Goal: Check status: Check status

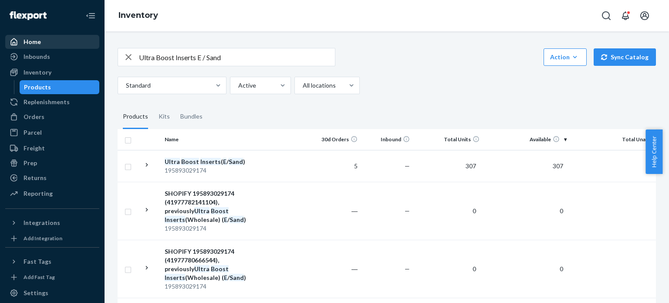
click at [53, 40] on div "Home" at bounding box center [52, 42] width 92 height 12
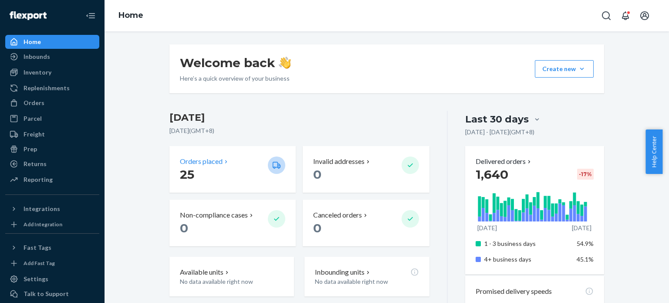
click at [238, 171] on p "25" at bounding box center [220, 174] width 81 height 16
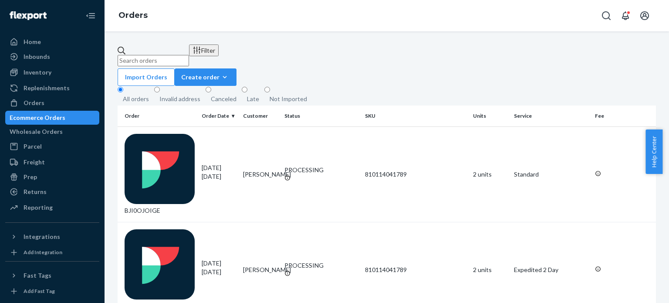
click at [215, 55] on div "Filter" at bounding box center [203, 50] width 23 height 9
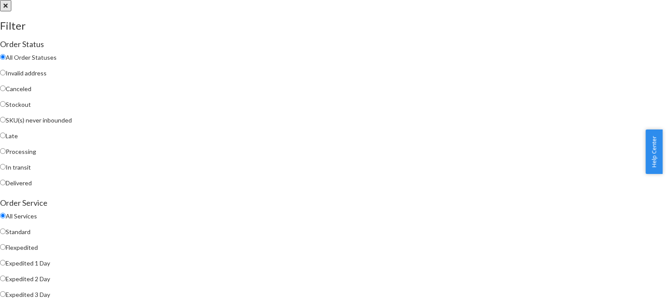
click at [36, 154] on span "Processing" at bounding box center [21, 151] width 30 height 7
click at [6, 154] on input "Processing" at bounding box center [3, 151] width 6 height 6
radio input "true"
radio input "false"
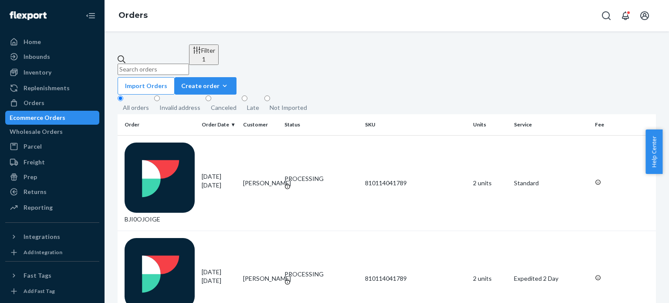
click at [189, 64] on input "text" at bounding box center [153, 69] width 71 height 11
paste input "[PERSON_NAME]"
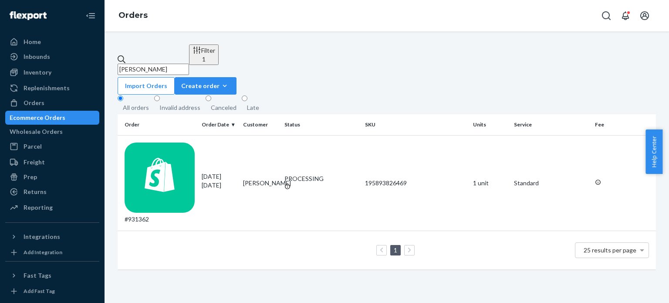
click at [189, 64] on input "[PERSON_NAME]" at bounding box center [153, 69] width 71 height 11
paste input "[PERSON_NAME]"
click at [189, 64] on input "[PERSON_NAME]" at bounding box center [153, 69] width 71 height 11
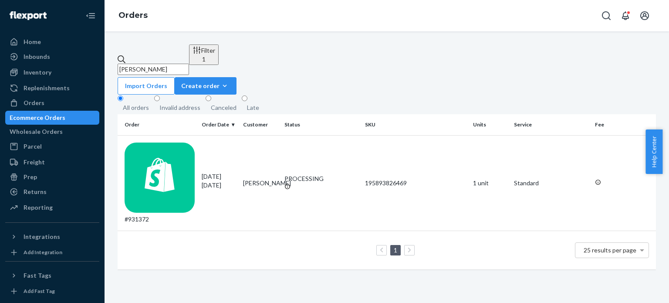
click at [189, 64] on input "[PERSON_NAME]" at bounding box center [153, 69] width 71 height 11
paste input "[PERSON_NAME]"
click at [189, 64] on input "[PERSON_NAME]" at bounding box center [153, 69] width 71 height 11
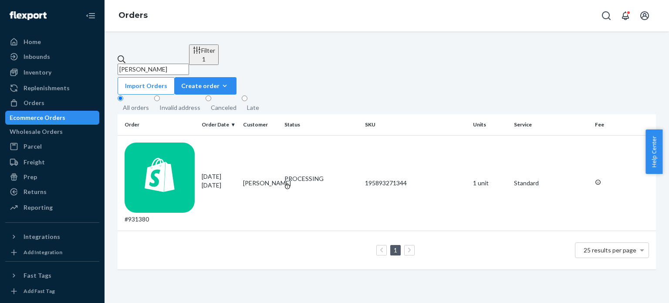
click at [189, 64] on input "[PERSON_NAME]" at bounding box center [153, 69] width 71 height 11
paste input "[PERSON_NAME]"
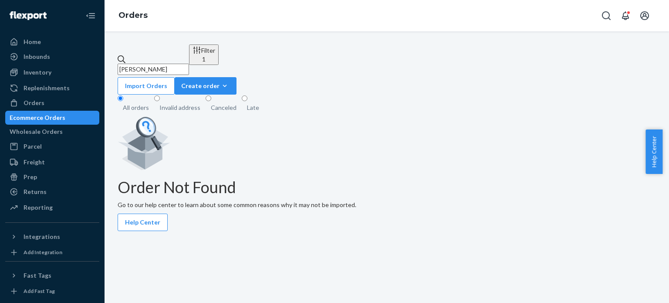
type input "[PERSON_NAME]"
click at [219, 59] on button "Filter 1" at bounding box center [204, 54] width 30 height 20
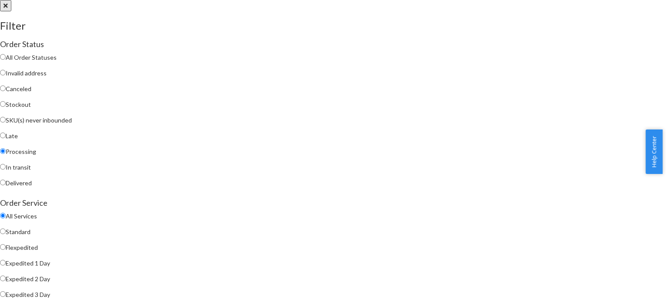
click at [57, 59] on span "All Order Statuses" at bounding box center [31, 57] width 51 height 7
click at [6, 59] on input "All Order Statuses" at bounding box center [3, 57] width 6 height 6
radio input "true"
radio input "false"
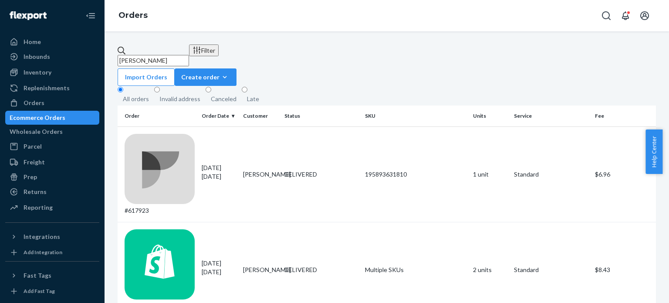
click at [189, 57] on input "[PERSON_NAME]" at bounding box center [153, 60] width 71 height 11
paste input "931415"
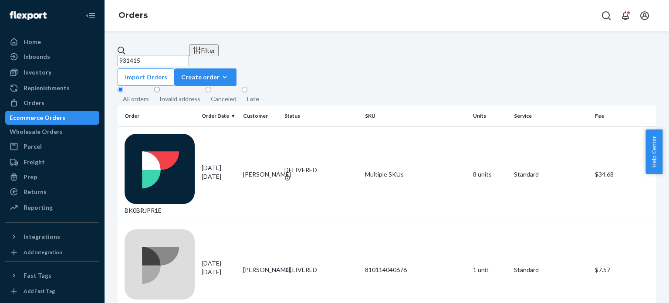
type input "931415"
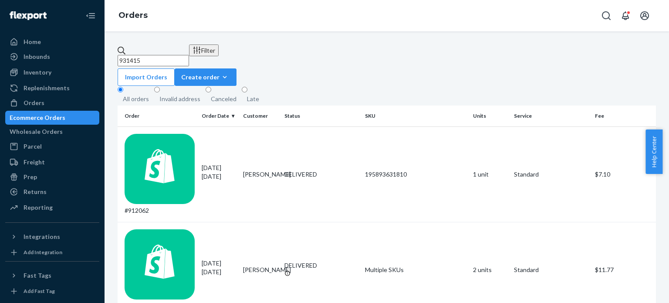
click at [189, 55] on input "931415" at bounding box center [153, 60] width 71 height 11
click at [215, 52] on div "Filter" at bounding box center [203, 50] width 23 height 9
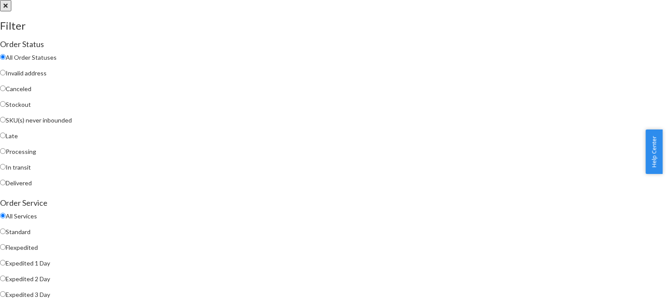
click at [36, 155] on span "Processing" at bounding box center [21, 151] width 30 height 7
click at [6, 154] on input "Processing" at bounding box center [3, 151] width 6 height 6
radio input "true"
radio input "false"
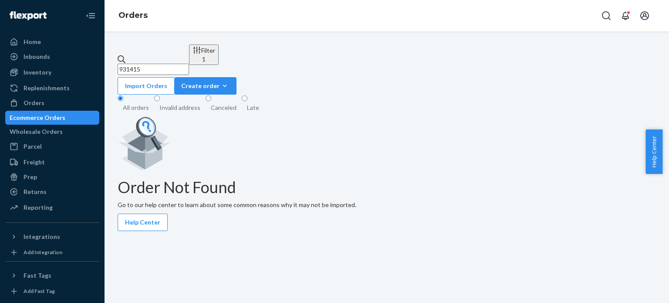
click at [189, 64] on input "931415" at bounding box center [153, 69] width 71 height 11
paste input "[PERSON_NAME]"
type input "[PERSON_NAME]"
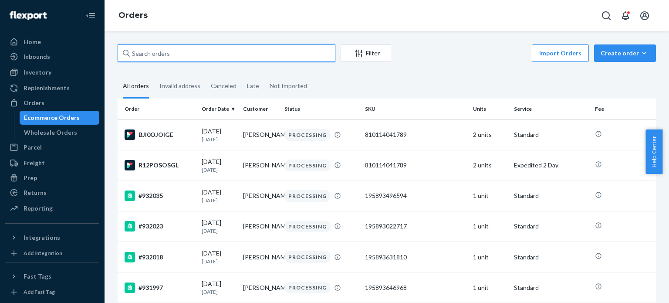
click at [181, 57] on input "text" at bounding box center [227, 52] width 218 height 17
paste input "[PERSON_NAME]"
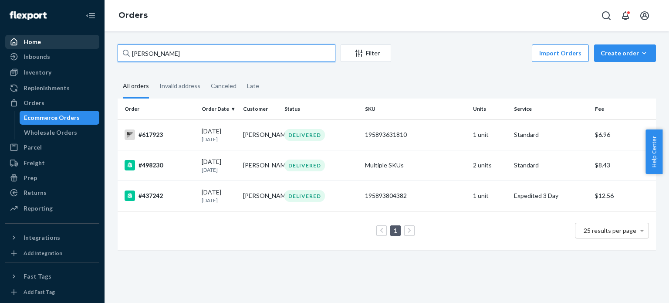
type input "[PERSON_NAME]"
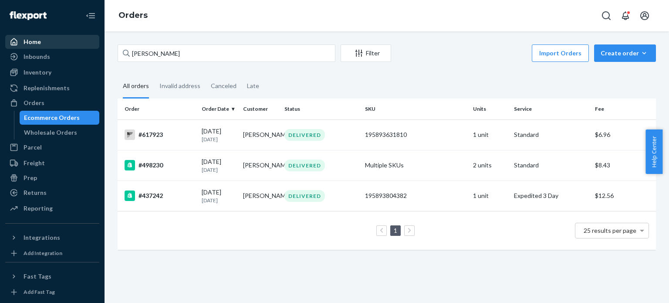
click at [57, 39] on div "Home" at bounding box center [52, 42] width 92 height 12
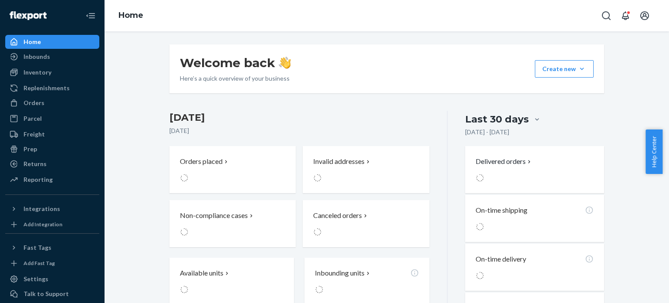
click at [57, 39] on div "Home" at bounding box center [52, 42] width 92 height 12
click at [263, 179] on div "Orders placed 25" at bounding box center [232, 169] width 105 height 26
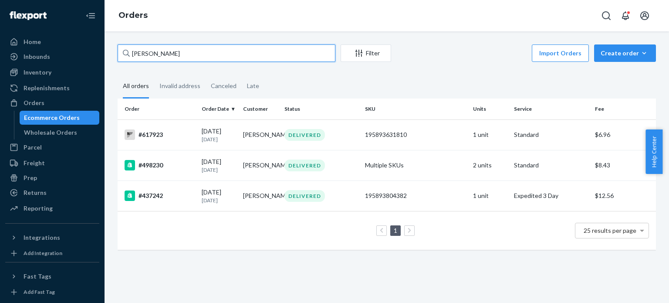
click at [259, 57] on input "[PERSON_NAME]" at bounding box center [227, 52] width 218 height 17
paste input "931450"
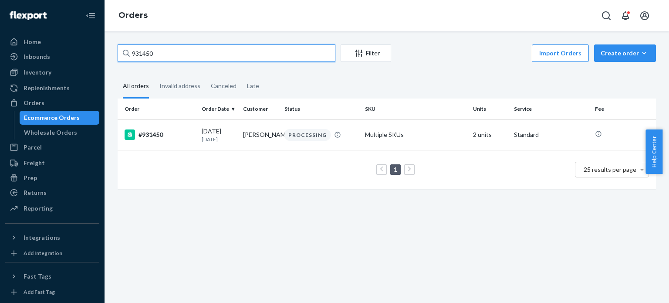
click at [290, 56] on input "931450" at bounding box center [227, 52] width 218 height 17
click at [289, 55] on input "931450" at bounding box center [227, 52] width 218 height 17
paste input "[PERSON_NAME]"
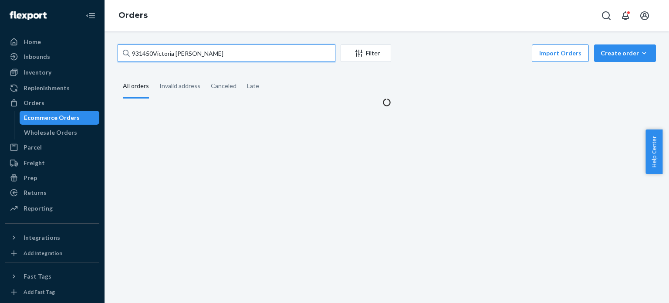
click at [228, 53] on input "931450Victoria Andersen" at bounding box center [227, 52] width 218 height 17
click at [228, 52] on input "931450Victoria Andersen" at bounding box center [227, 52] width 218 height 17
paste input "text"
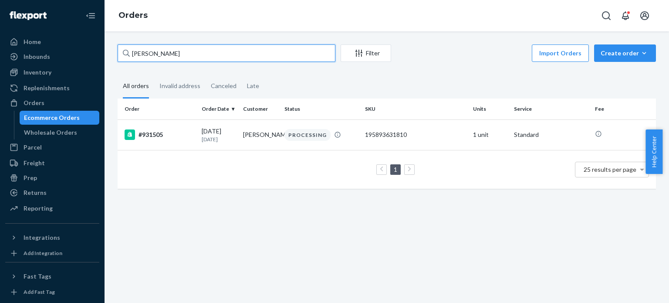
click at [225, 46] on input "[PERSON_NAME]" at bounding box center [227, 52] width 218 height 17
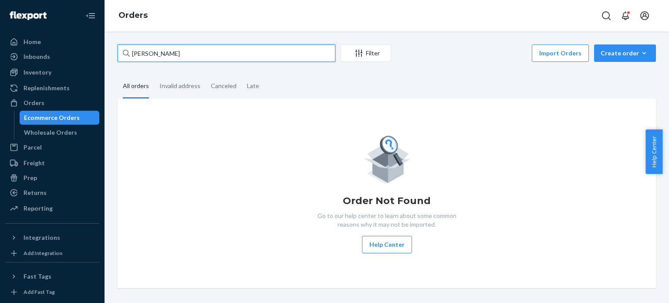
paste input "[PERSON_NAME]"
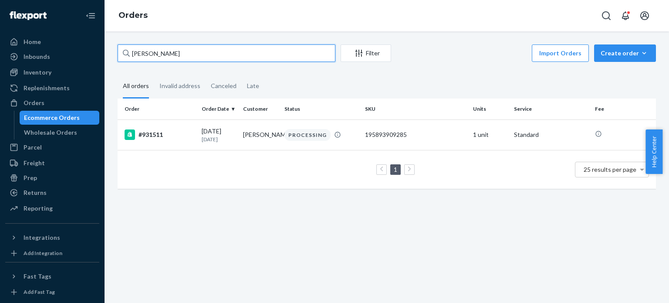
click at [280, 59] on input "[PERSON_NAME]" at bounding box center [227, 52] width 218 height 17
click at [280, 58] on input "[PERSON_NAME]" at bounding box center [227, 52] width 218 height 17
paste input "[PERSON_NAME]"
click at [270, 58] on input "[PERSON_NAME]" at bounding box center [227, 52] width 218 height 17
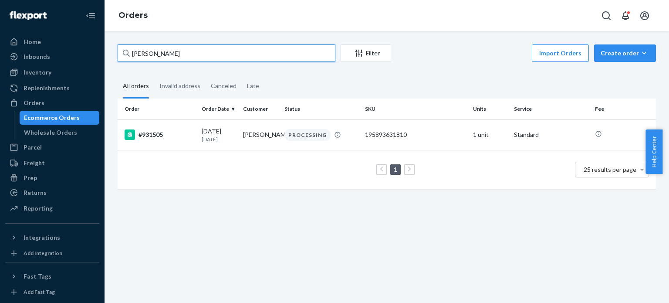
click at [270, 58] on input "[PERSON_NAME]" at bounding box center [227, 52] width 218 height 17
paste input "[PERSON_NAME]"
click at [242, 55] on input "[PERSON_NAME]" at bounding box center [227, 52] width 218 height 17
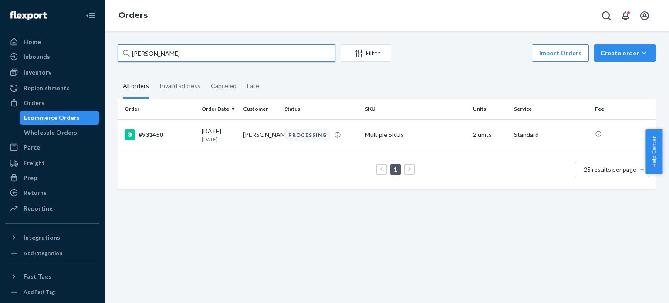
click at [242, 55] on input "[PERSON_NAME]" at bounding box center [227, 52] width 218 height 17
paste input "li Wim"
click at [260, 57] on input "[PERSON_NAME]" at bounding box center [227, 52] width 218 height 17
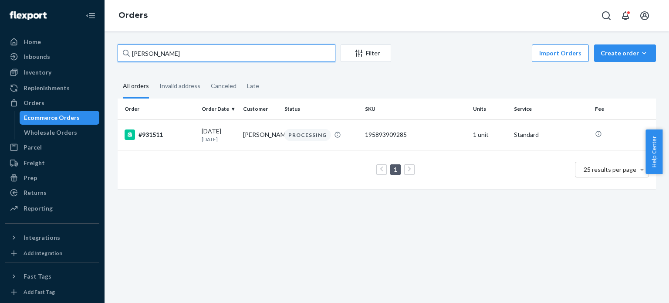
paste input "[PERSON_NAME]"
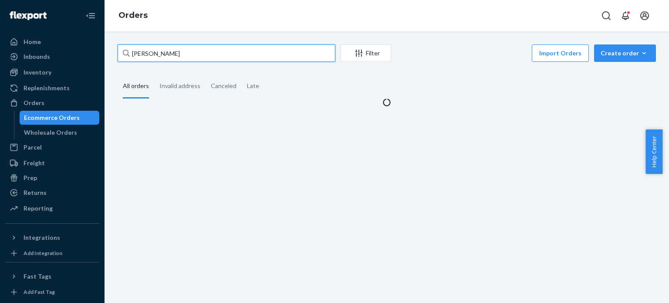
type input "[PERSON_NAME]"
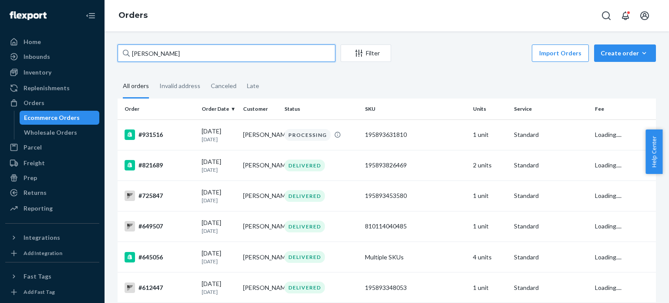
click at [277, 53] on input "[PERSON_NAME]" at bounding box center [227, 52] width 218 height 17
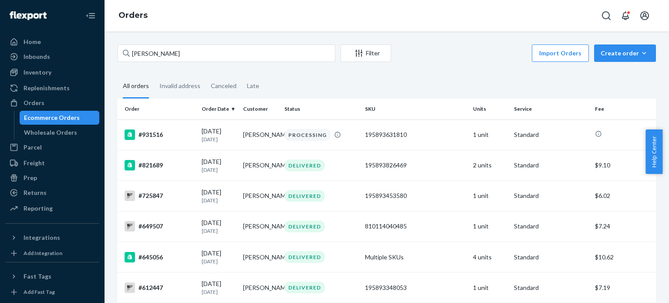
click at [371, 57] on div "Filter" at bounding box center [366, 53] width 50 height 9
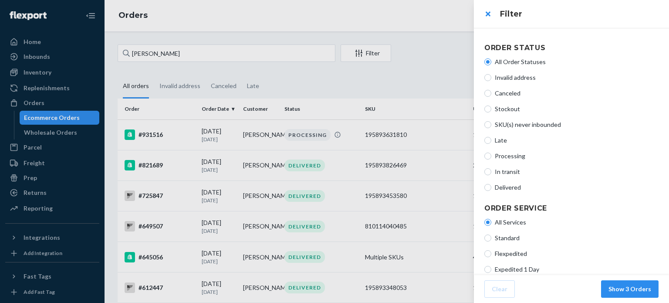
click at [519, 154] on span "Processing" at bounding box center [577, 156] width 164 height 9
click at [491, 154] on input "Processing" at bounding box center [487, 155] width 7 height 7
radio input "true"
radio input "false"
click at [643, 288] on button "Show 1 Orders" at bounding box center [629, 288] width 57 height 17
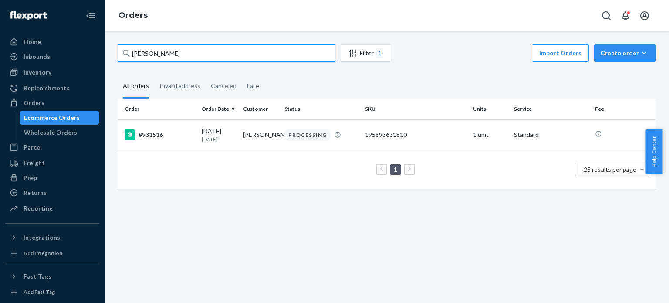
click at [222, 57] on input "[PERSON_NAME]" at bounding box center [227, 52] width 218 height 17
paste input "[PERSON_NAME]"
click at [255, 58] on input "[PERSON_NAME]" at bounding box center [227, 52] width 218 height 17
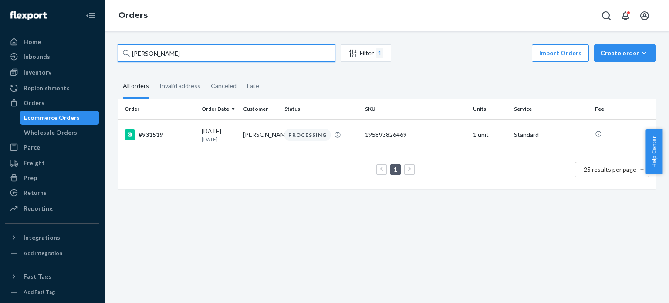
click at [255, 58] on input "[PERSON_NAME]" at bounding box center [227, 52] width 218 height 17
paste input "[PERSON_NAME]"
click at [280, 56] on input "[PERSON_NAME]" at bounding box center [227, 52] width 218 height 17
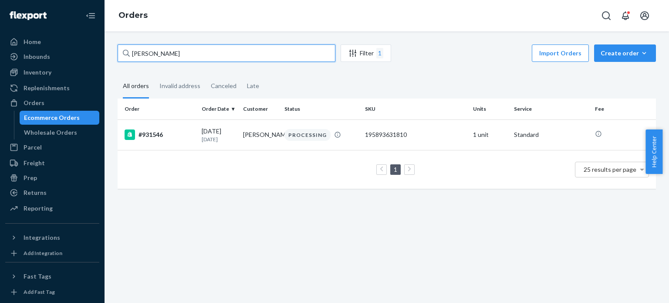
click at [280, 56] on input "[PERSON_NAME]" at bounding box center [227, 52] width 218 height 17
paste input "Nicole Jaskul"
type input "Nicole Jaskula"
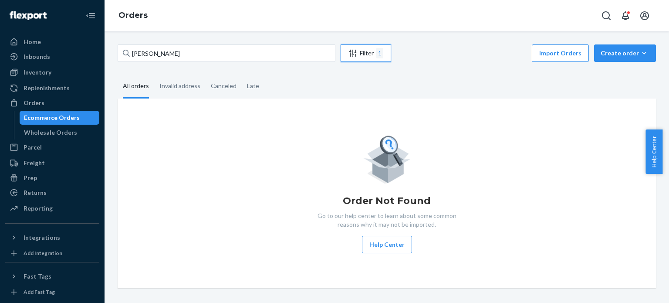
click at [369, 54] on div "Filter 1" at bounding box center [366, 53] width 50 height 10
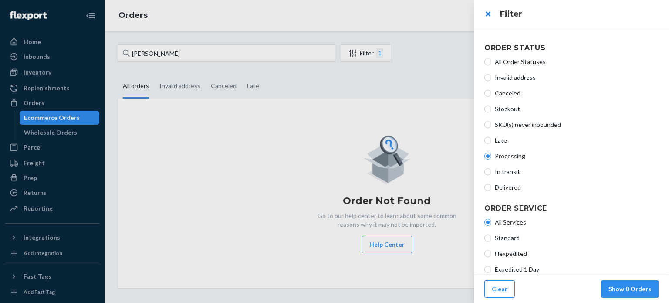
click at [507, 62] on span "All Order Statuses" at bounding box center [577, 61] width 164 height 9
click at [491, 62] on input "All Order Statuses" at bounding box center [487, 61] width 7 height 7
radio input "true"
radio input "false"
click at [643, 290] on button "Show 0 Orders" at bounding box center [629, 288] width 57 height 17
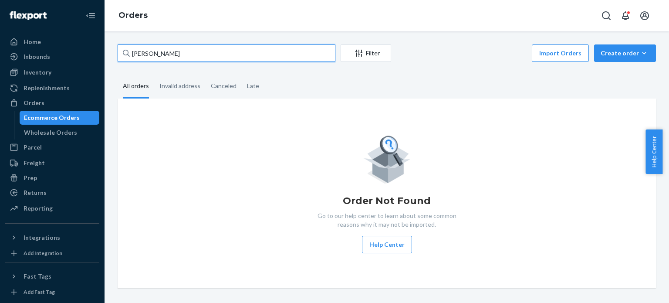
click at [220, 51] on input "Nicole Jaskula" at bounding box center [227, 52] width 218 height 17
paste input "931561"
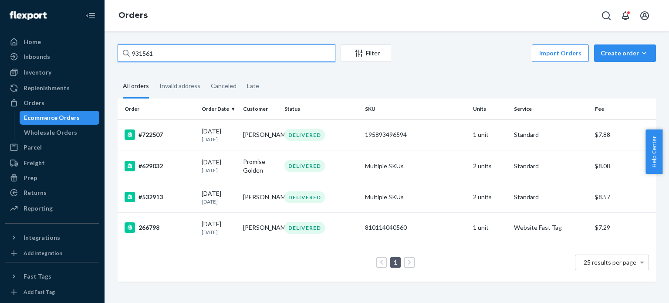
click at [248, 57] on input "931561" at bounding box center [227, 52] width 218 height 17
paste input "[PERSON_NAME]"
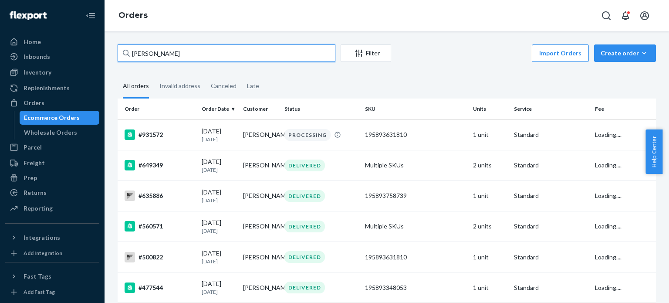
type input "[PERSON_NAME]"
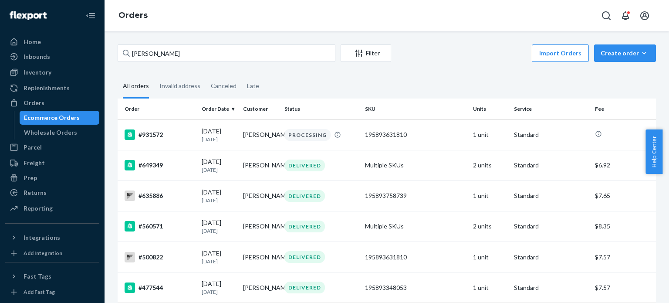
click at [59, 73] on div "Inventory" at bounding box center [52, 72] width 92 height 12
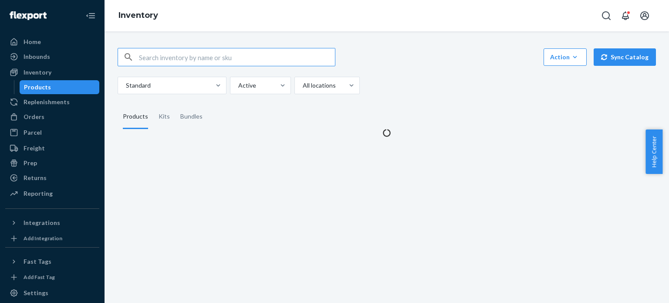
click at [197, 59] on input "text" at bounding box center [237, 56] width 196 height 17
type input "195893866366"
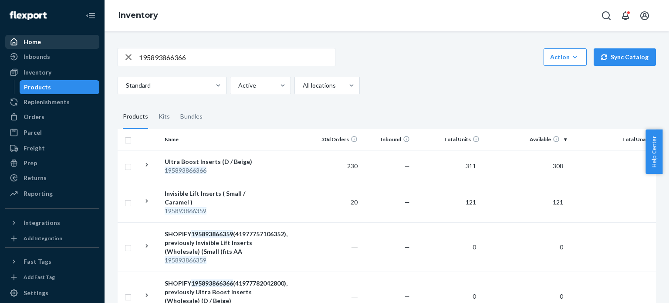
click at [30, 43] on div "Home" at bounding box center [32, 41] width 17 height 9
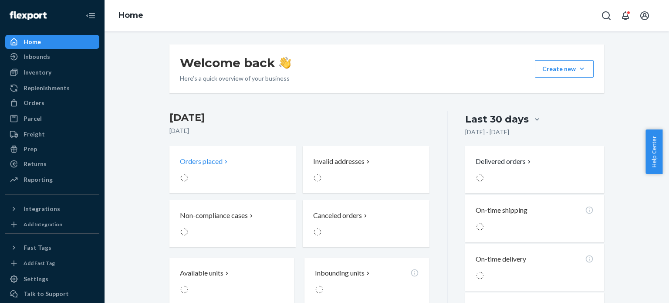
click at [230, 163] on div "Orders placed" at bounding box center [220, 161] width 81 height 10
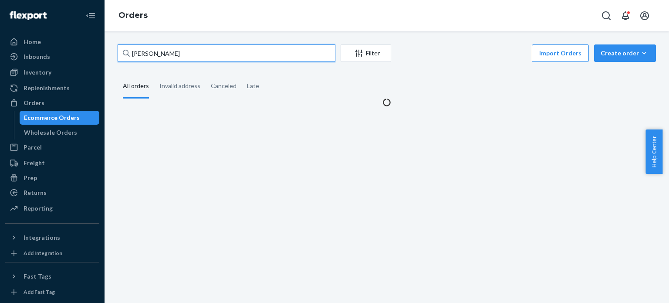
click at [224, 57] on input "[PERSON_NAME]" at bounding box center [227, 52] width 218 height 17
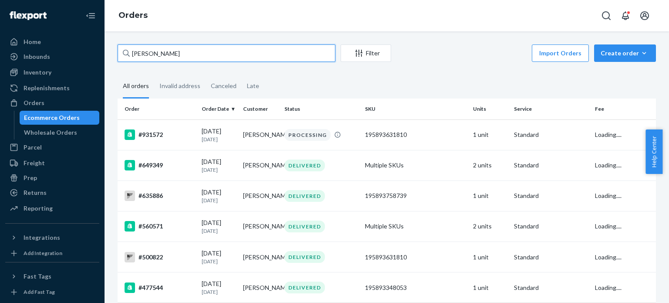
click at [224, 57] on input "[PERSON_NAME]" at bounding box center [227, 52] width 218 height 17
paste input "text"
type input "[PERSON_NAME]"
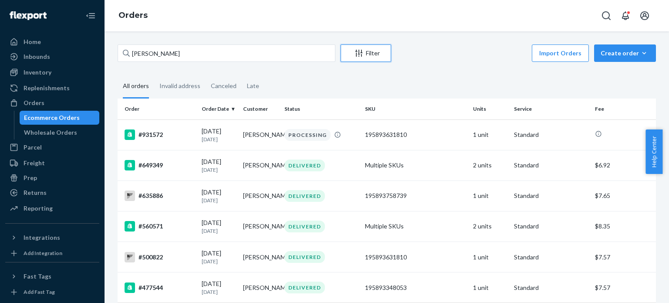
click at [374, 51] on div "Filter" at bounding box center [366, 53] width 50 height 9
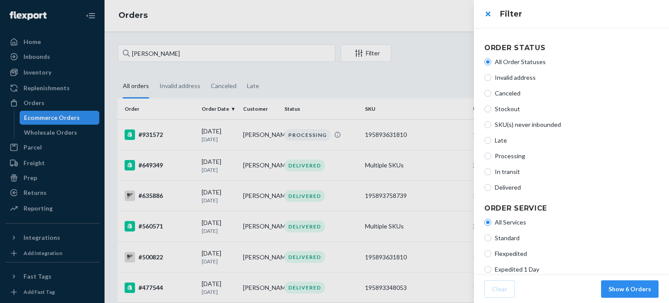
click at [511, 155] on span "Processing" at bounding box center [577, 156] width 164 height 9
click at [491, 155] on input "Processing" at bounding box center [487, 155] width 7 height 7
radio input "true"
radio input "false"
click at [643, 288] on button "Show 1 Orders" at bounding box center [629, 288] width 57 height 17
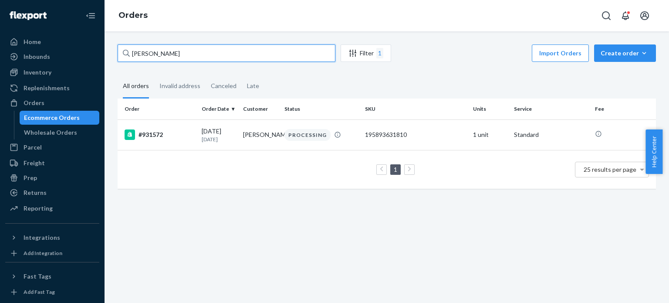
click at [249, 55] on input "[PERSON_NAME]" at bounding box center [227, 52] width 218 height 17
paste input "Lindsay Brow"
click at [270, 56] on input "[PERSON_NAME]" at bounding box center [227, 52] width 218 height 17
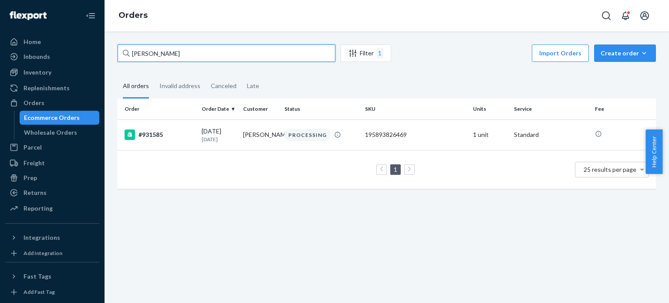
click at [270, 56] on input "[PERSON_NAME]" at bounding box center [227, 52] width 218 height 17
paste input "Mya Alle"
click at [268, 57] on input "[PERSON_NAME]" at bounding box center [227, 52] width 218 height 17
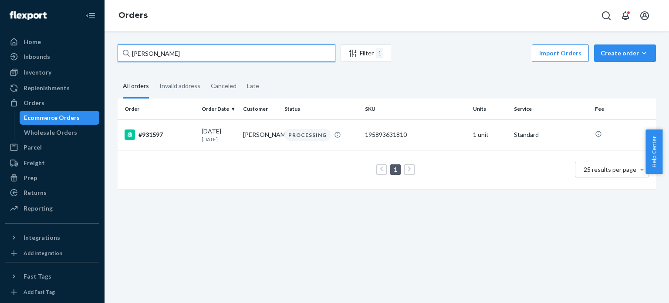
click at [268, 57] on input "[PERSON_NAME]" at bounding box center [227, 52] width 218 height 17
paste input "Jiyong Kim"
type input "Jiyong Kim"
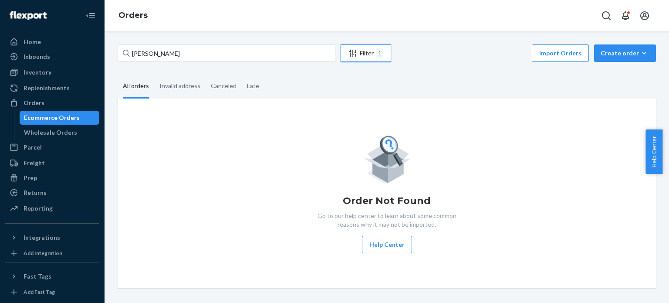
click at [363, 54] on div "Filter 1" at bounding box center [366, 53] width 50 height 10
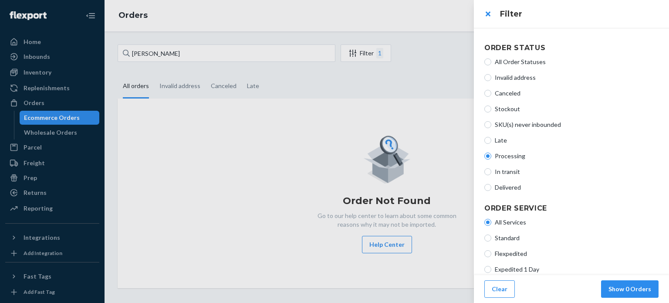
click at [509, 59] on span "All Order Statuses" at bounding box center [577, 61] width 164 height 9
click at [491, 59] on input "All Order Statuses" at bounding box center [487, 61] width 7 height 7
radio input "true"
radio input "false"
click at [640, 289] on button "Show 0 Orders" at bounding box center [629, 288] width 57 height 17
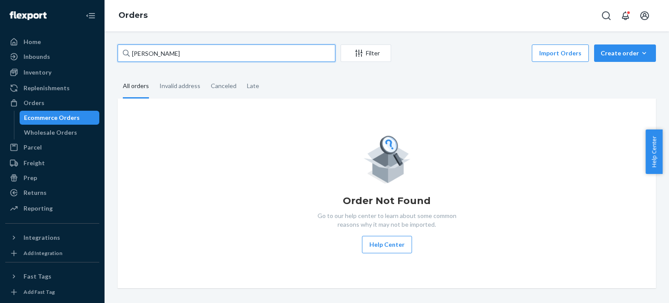
click at [217, 52] on input "Jiyong Kim" at bounding box center [227, 52] width 218 height 17
paste input "[PERSON_NAME]"
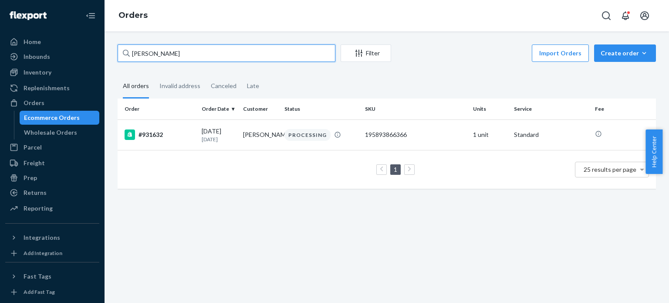
click at [202, 58] on input "[PERSON_NAME]" at bounding box center [227, 52] width 218 height 17
paste input "[PERSON_NAME]"
click at [246, 57] on input "[PERSON_NAME]" at bounding box center [227, 52] width 218 height 17
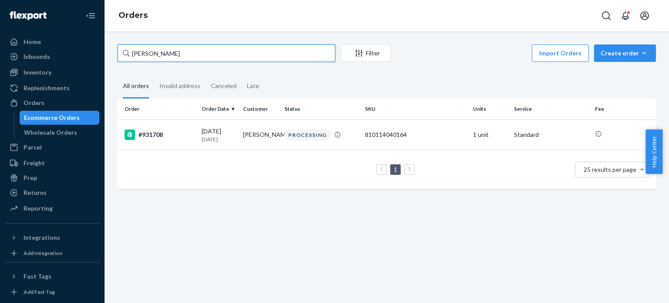
click at [246, 57] on input "[PERSON_NAME]" at bounding box center [227, 52] width 218 height 17
paste input "[PERSON_NAME]"
click at [227, 60] on input "[PERSON_NAME]" at bounding box center [227, 52] width 218 height 17
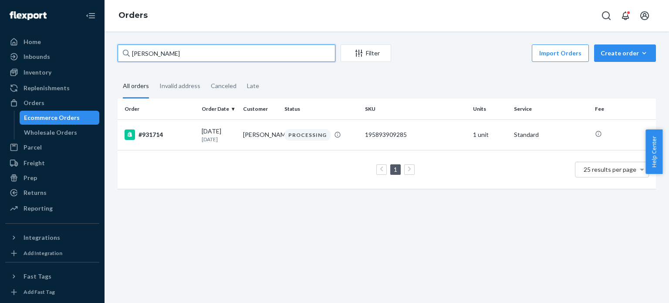
click at [227, 60] on input "[PERSON_NAME]" at bounding box center [227, 52] width 218 height 17
paste input "[PERSON_NAME]"
click at [232, 59] on input "[PERSON_NAME]" at bounding box center [227, 52] width 218 height 17
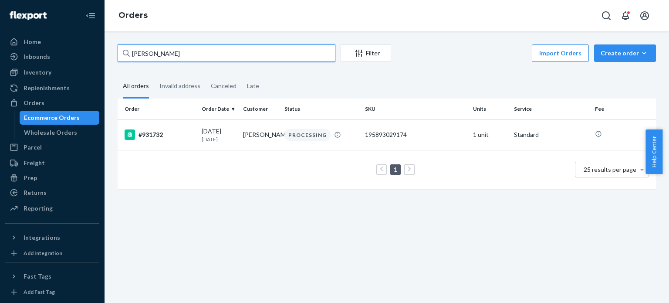
click at [232, 59] on input "[PERSON_NAME]" at bounding box center [227, 52] width 218 height 17
paste input "[PERSON_NAME]"
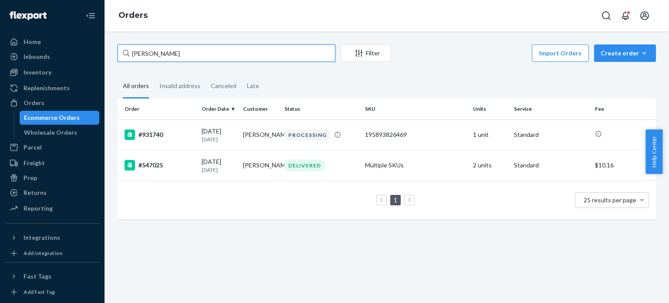
click at [186, 52] on input "[PERSON_NAME]" at bounding box center [227, 52] width 218 height 17
paste input "[PERSON_NAME]"
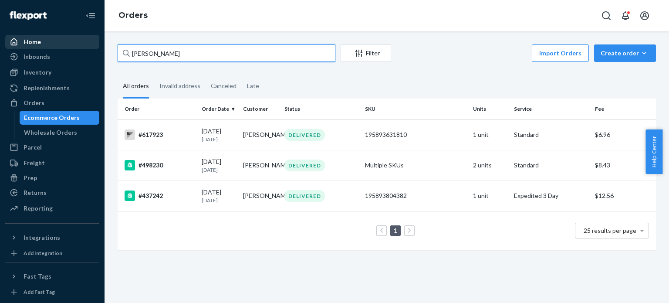
type input "[PERSON_NAME]"
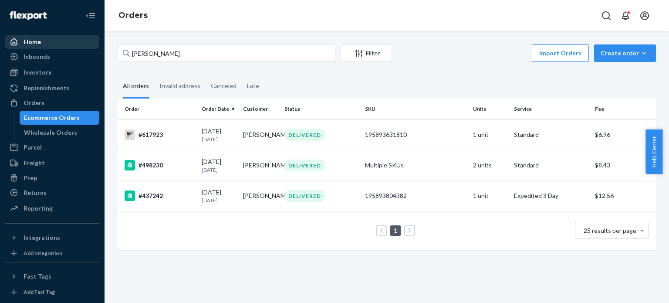
click at [56, 43] on div "Home" at bounding box center [52, 42] width 92 height 12
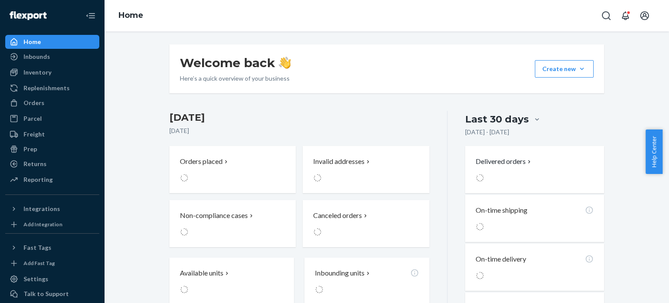
click at [56, 43] on div "Home" at bounding box center [52, 42] width 92 height 12
click at [341, 235] on div at bounding box center [353, 231] width 81 height 9
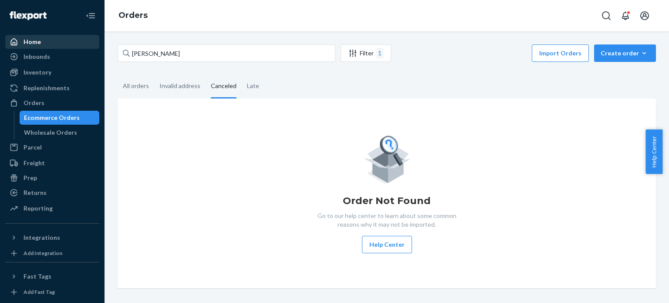
click at [57, 41] on div "Home" at bounding box center [52, 42] width 92 height 12
